Goal: Task Accomplishment & Management: Manage account settings

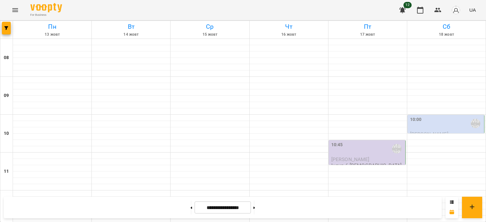
scroll to position [300, 0]
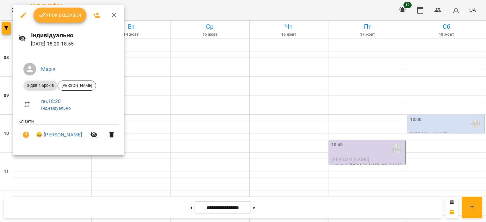
click at [65, 16] on span "Урок відбувся" at bounding box center [60, 15] width 43 height 8
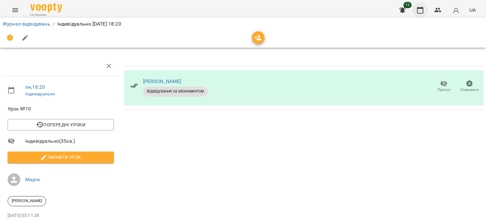
click at [421, 10] on icon "button" at bounding box center [420, 10] width 8 height 8
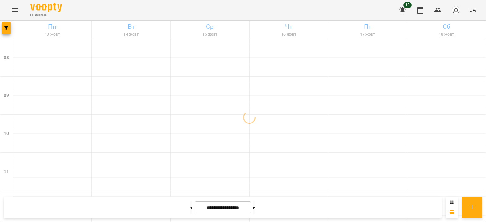
scroll to position [300, 0]
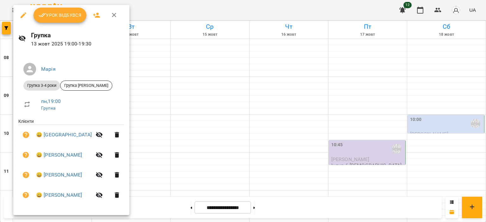
click at [60, 15] on span "Урок відбувся" at bounding box center [60, 15] width 43 height 8
